Goal: Information Seeking & Learning: Stay updated

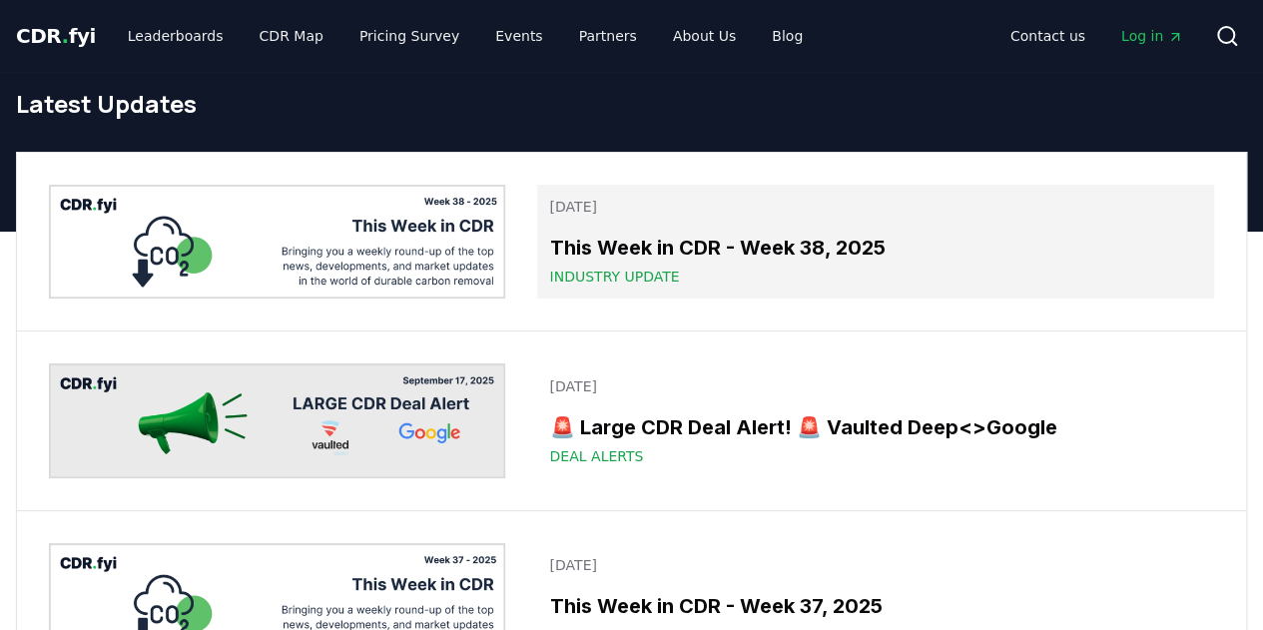
click at [723, 221] on link "[DATE] This Week in CDR - Week 38, 2025 Industry Update" at bounding box center [875, 242] width 677 height 114
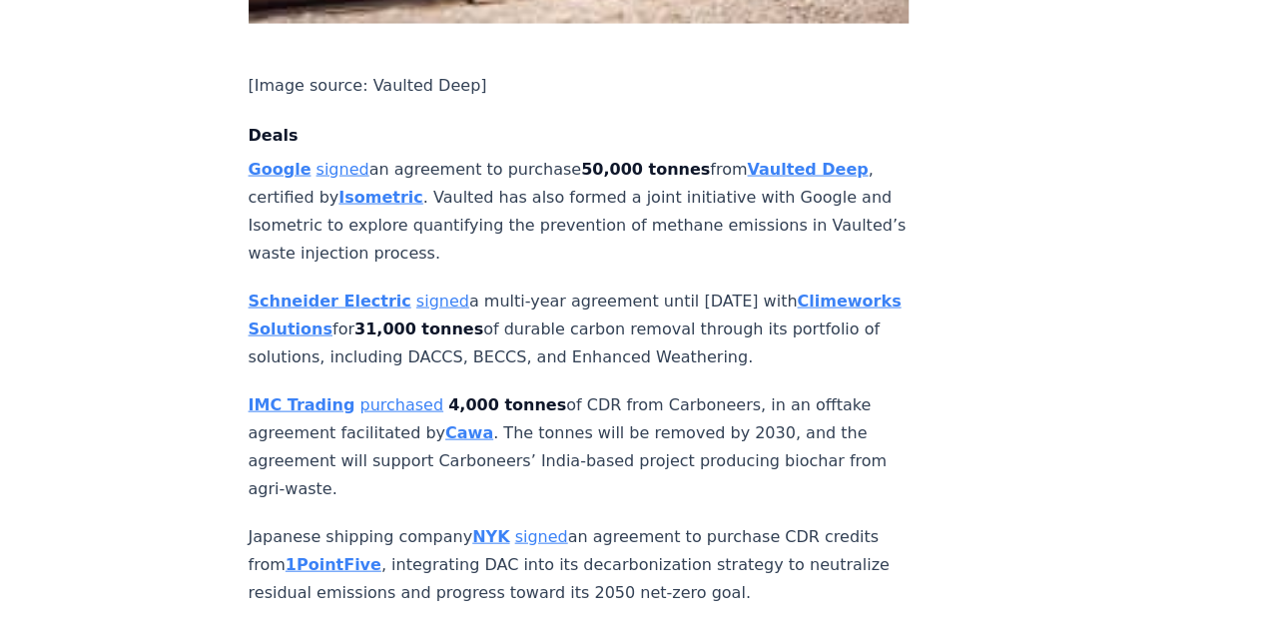
scroll to position [1961, 0]
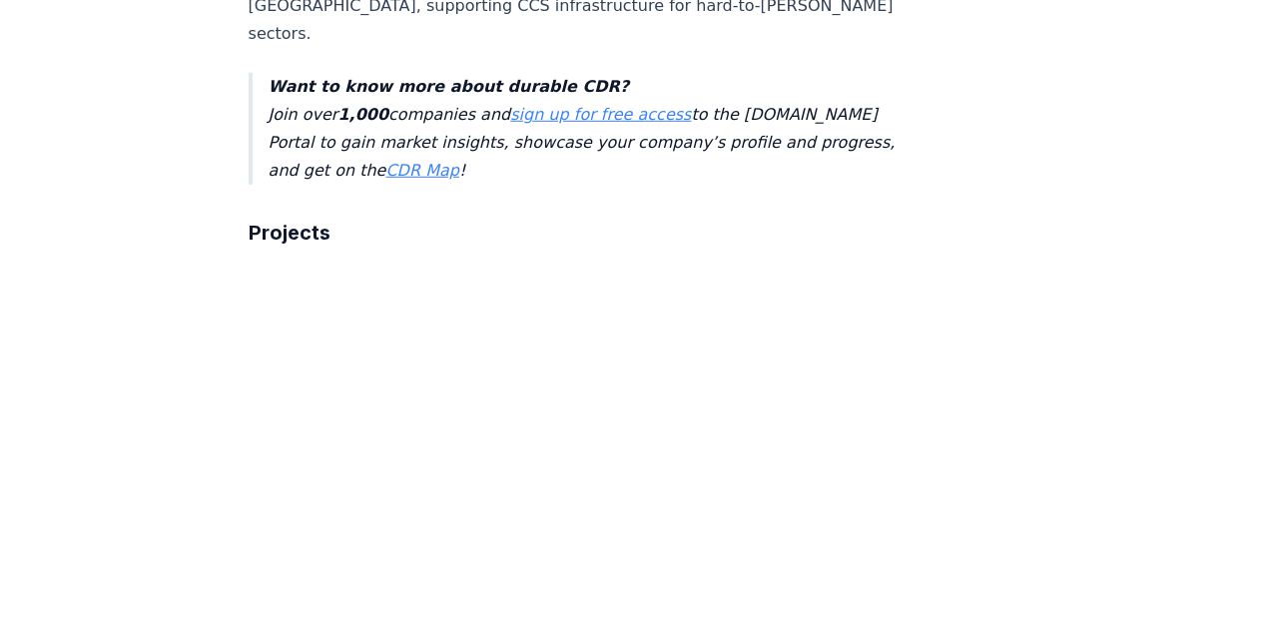
scroll to position [2877, 0]
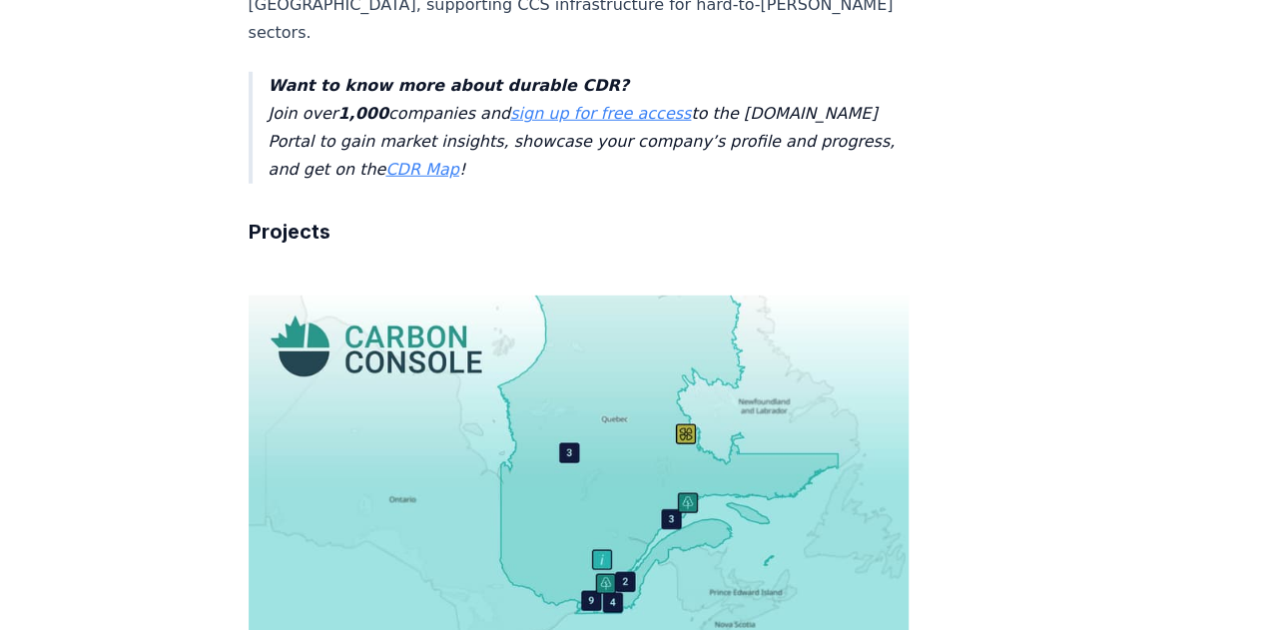
drag, startPoint x: 752, startPoint y: 346, endPoint x: 476, endPoint y: 314, distance: 277.6
drag, startPoint x: 457, startPoint y: 291, endPoint x: 773, endPoint y: 340, distance: 319.3
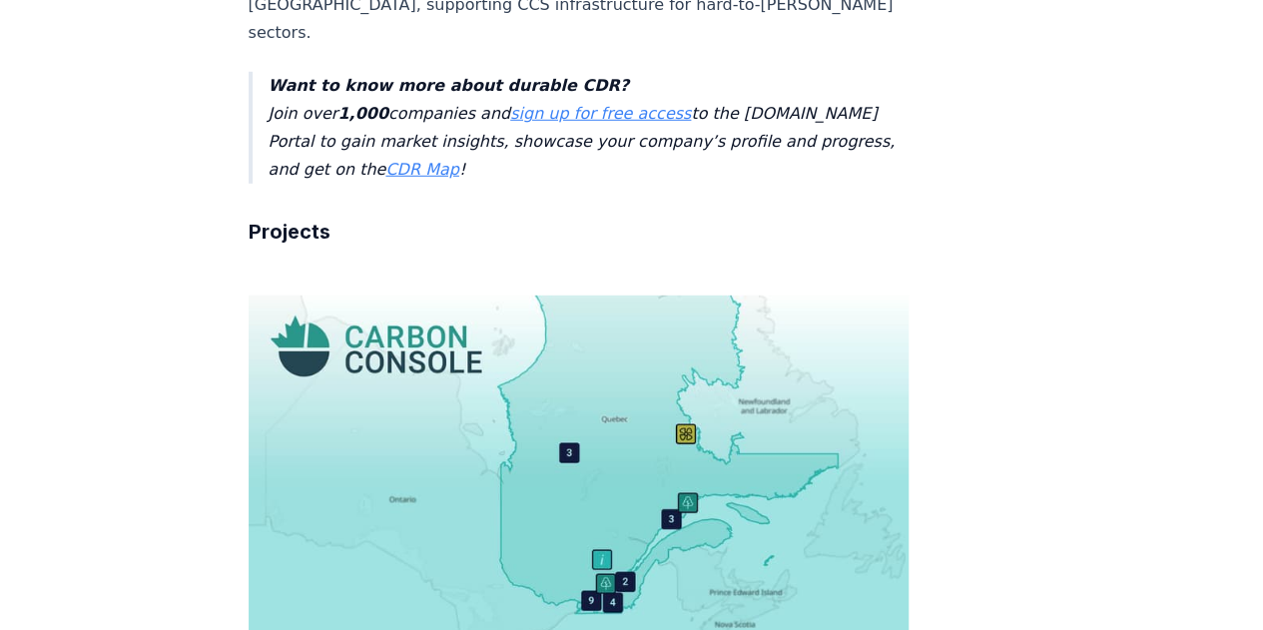
copy p "completed the construction of France’s first DAC pilot, scaling 56X in a year f…"
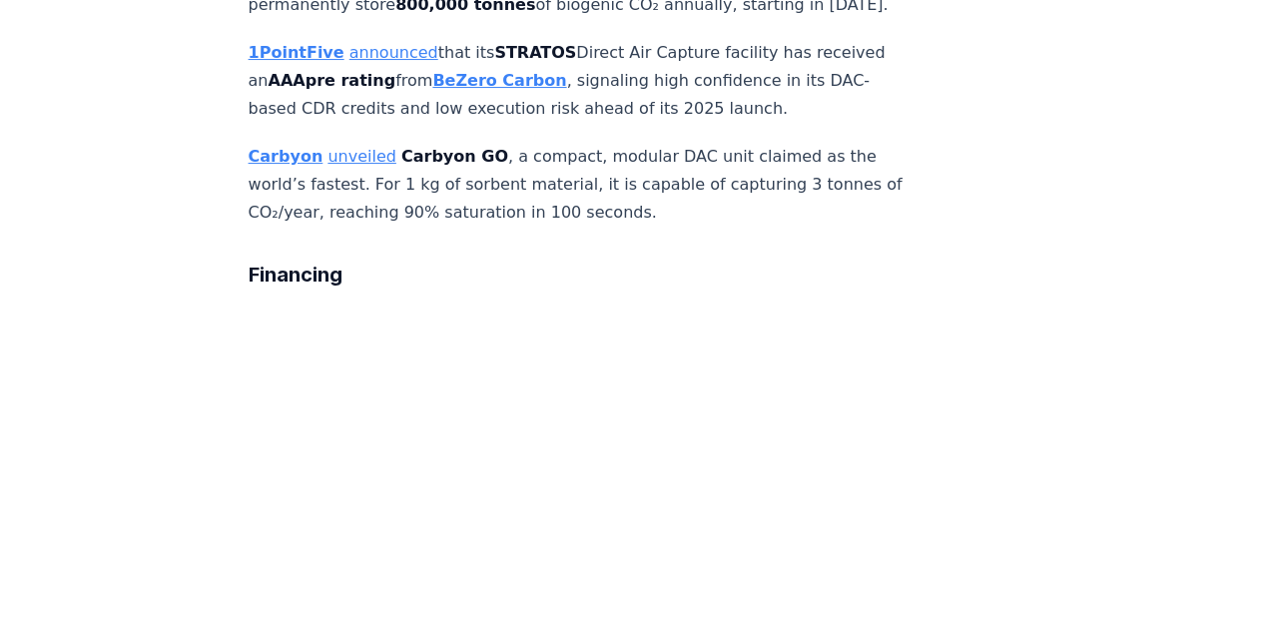
scroll to position [3947, 0]
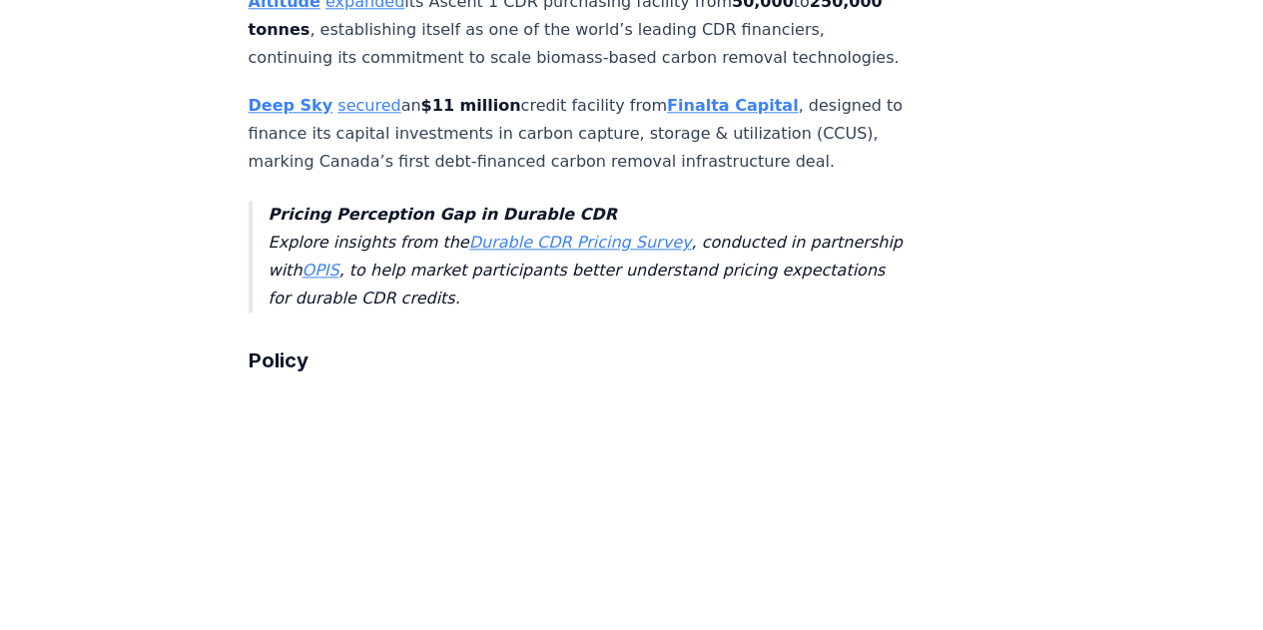
scroll to position [4865, 0]
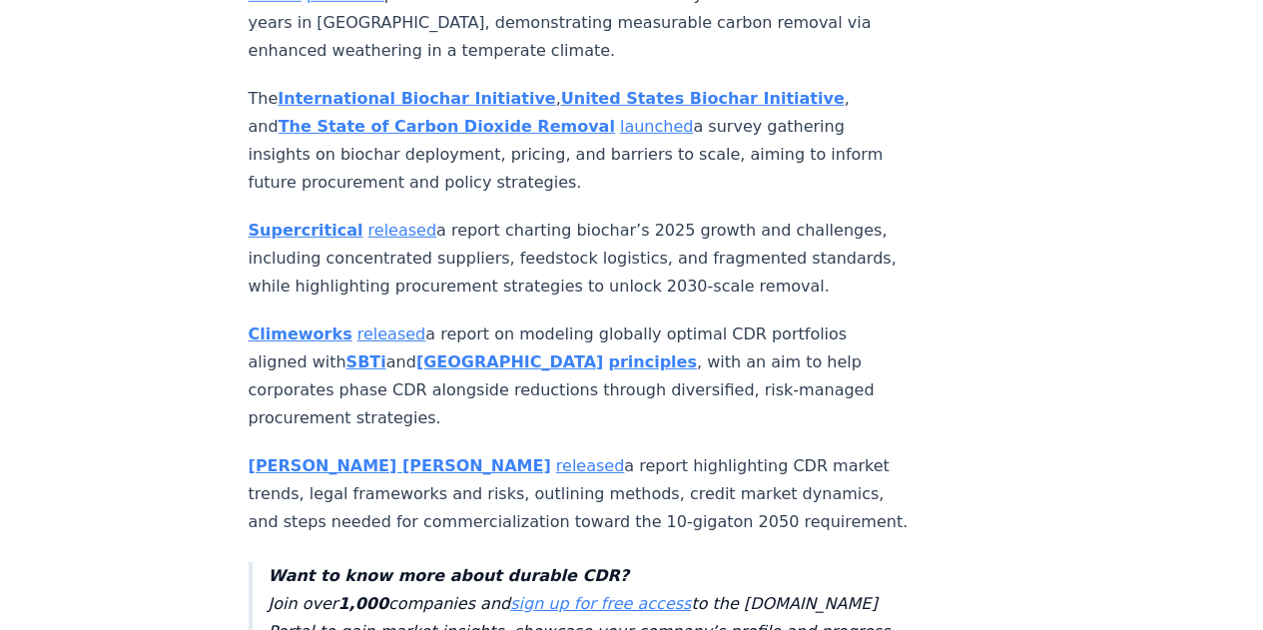
scroll to position [6907, 0]
